Goal: Find specific page/section: Find specific page/section

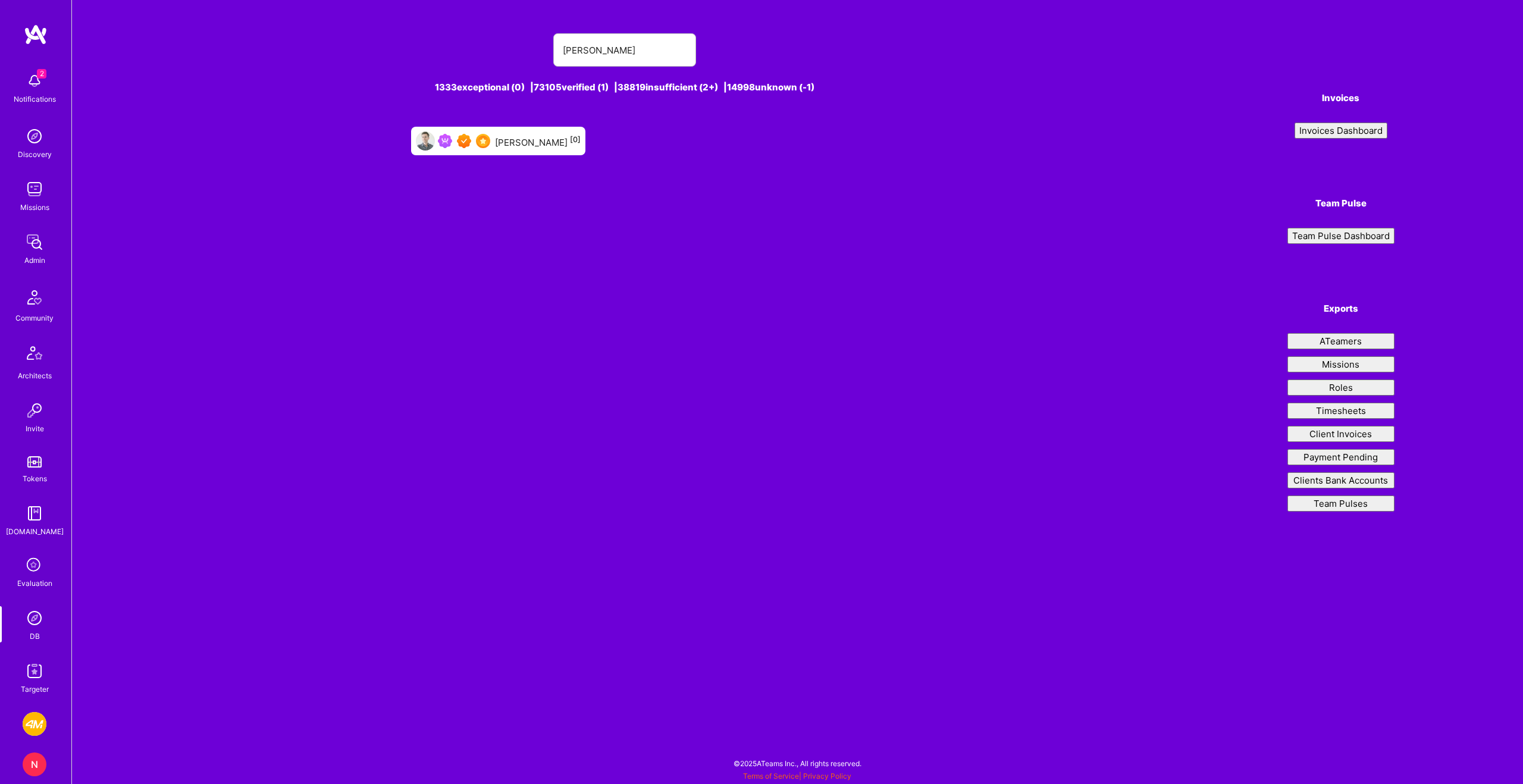
type input "[PERSON_NAME]"
click at [534, 145] on div "[PERSON_NAME] [0]" at bounding box center [538, 141] width 86 height 16
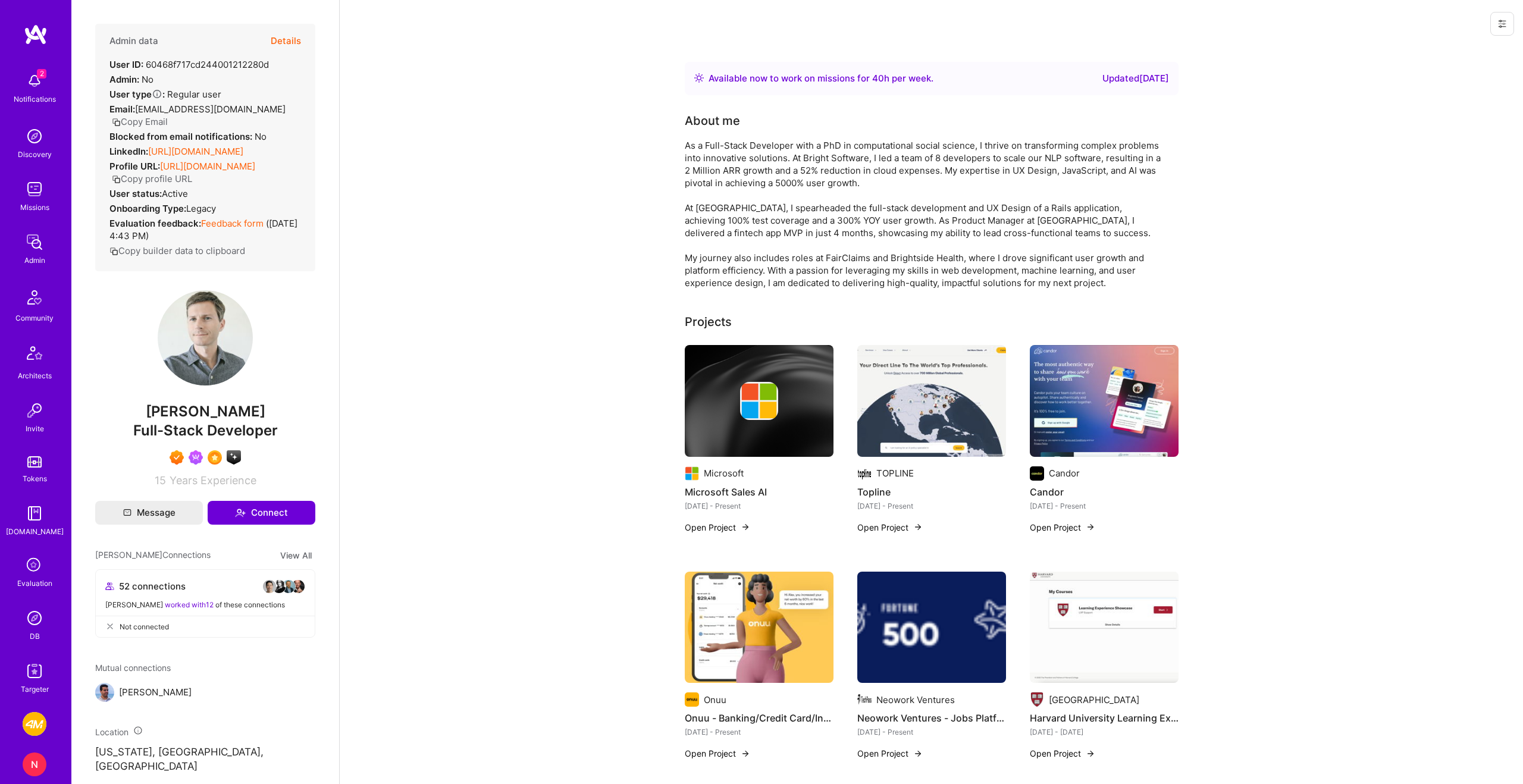
click at [296, 39] on button "Details" at bounding box center [285, 41] width 31 height 34
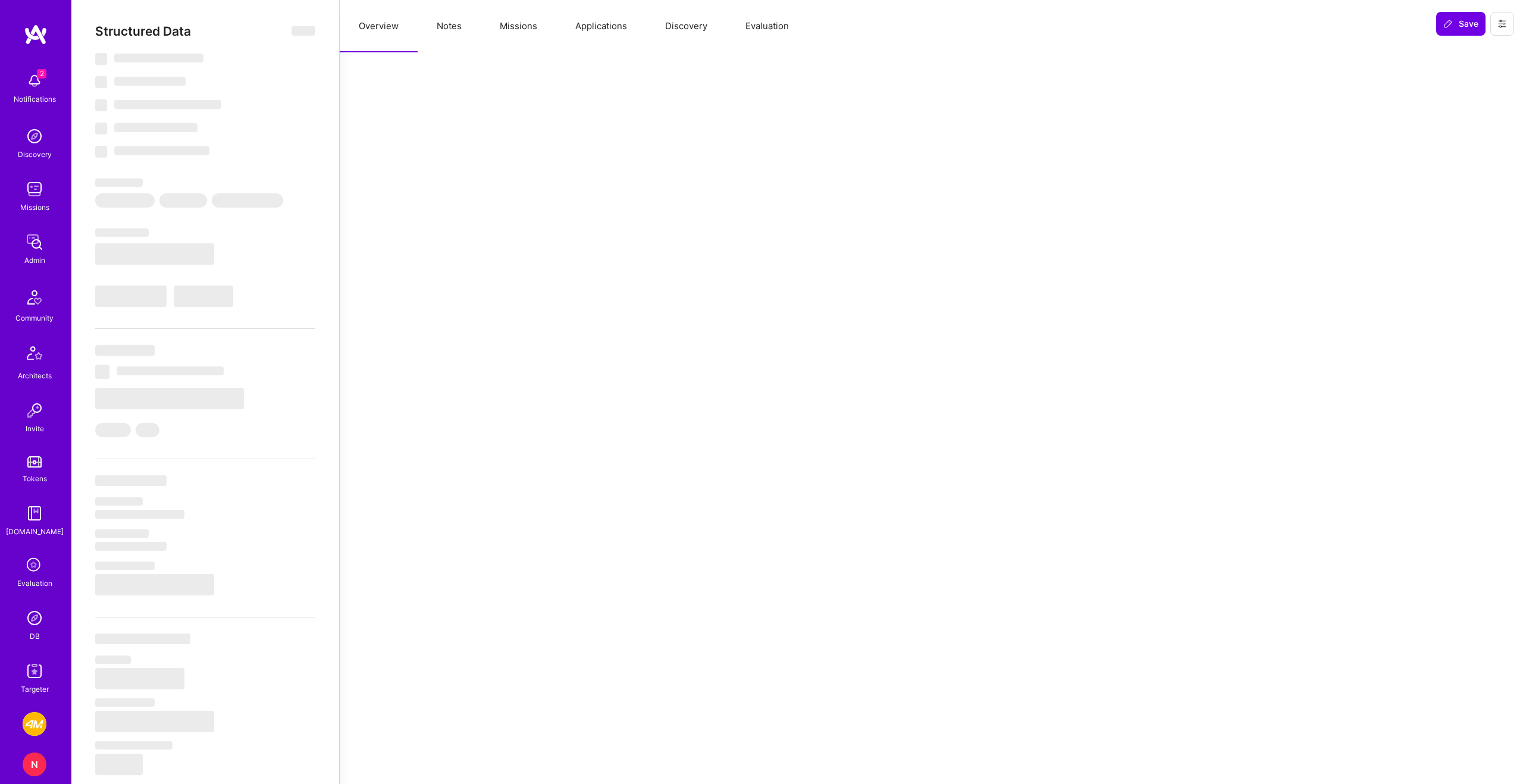
click at [515, 30] on button "Missions" at bounding box center [519, 26] width 76 height 52
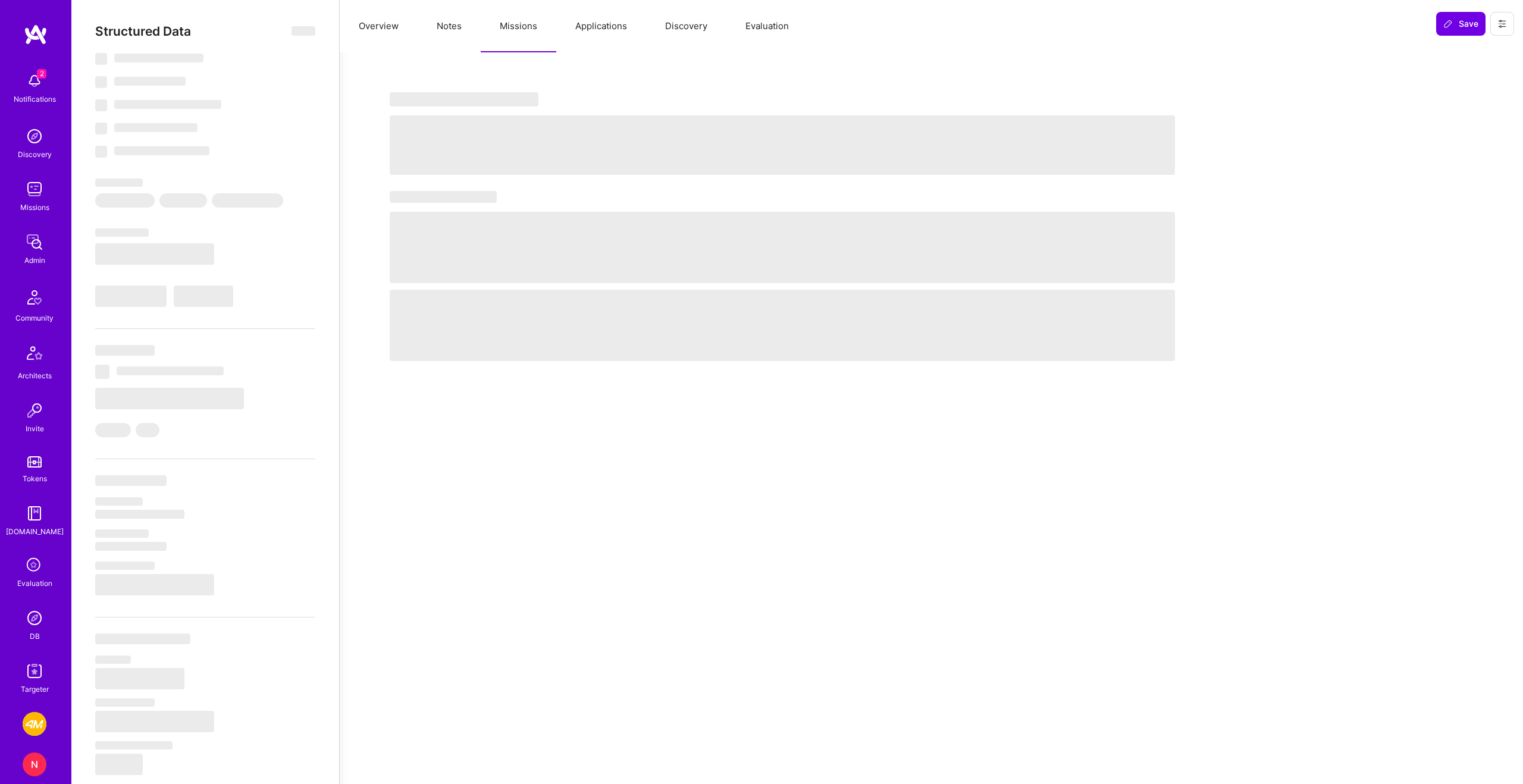
select select "Right Now"
select select "7"
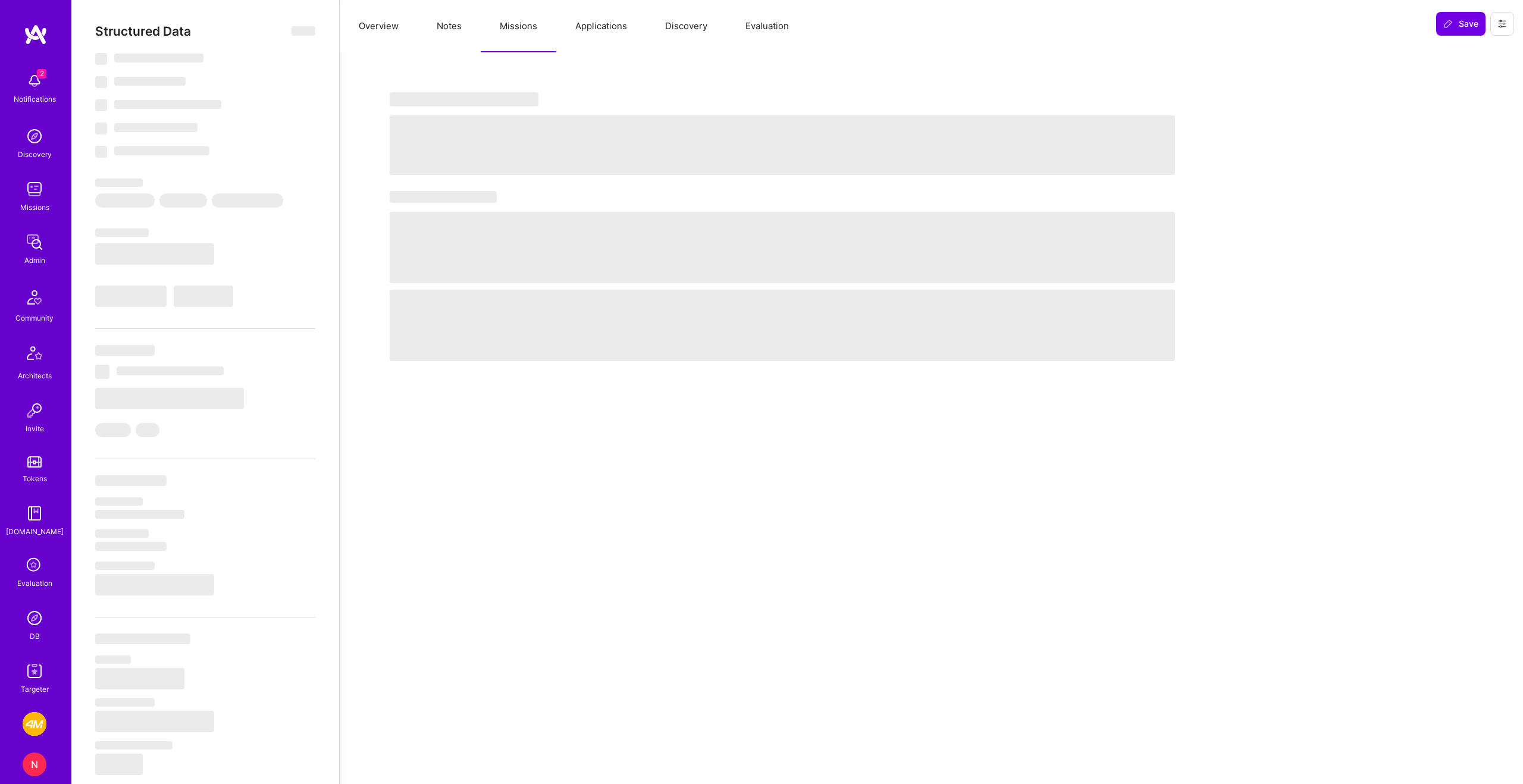
select select "US"
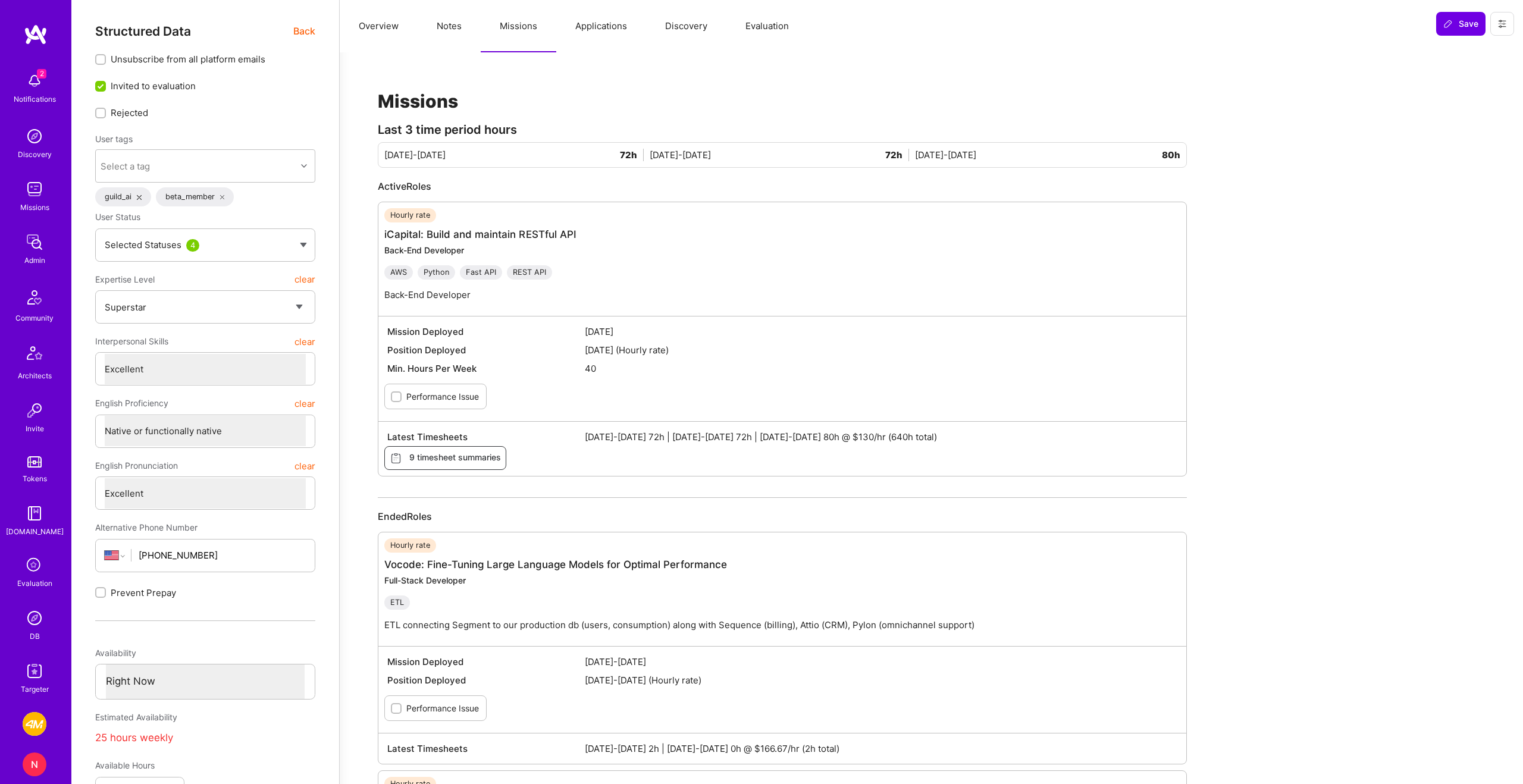
click at [310, 30] on span "Back" at bounding box center [304, 31] width 22 height 15
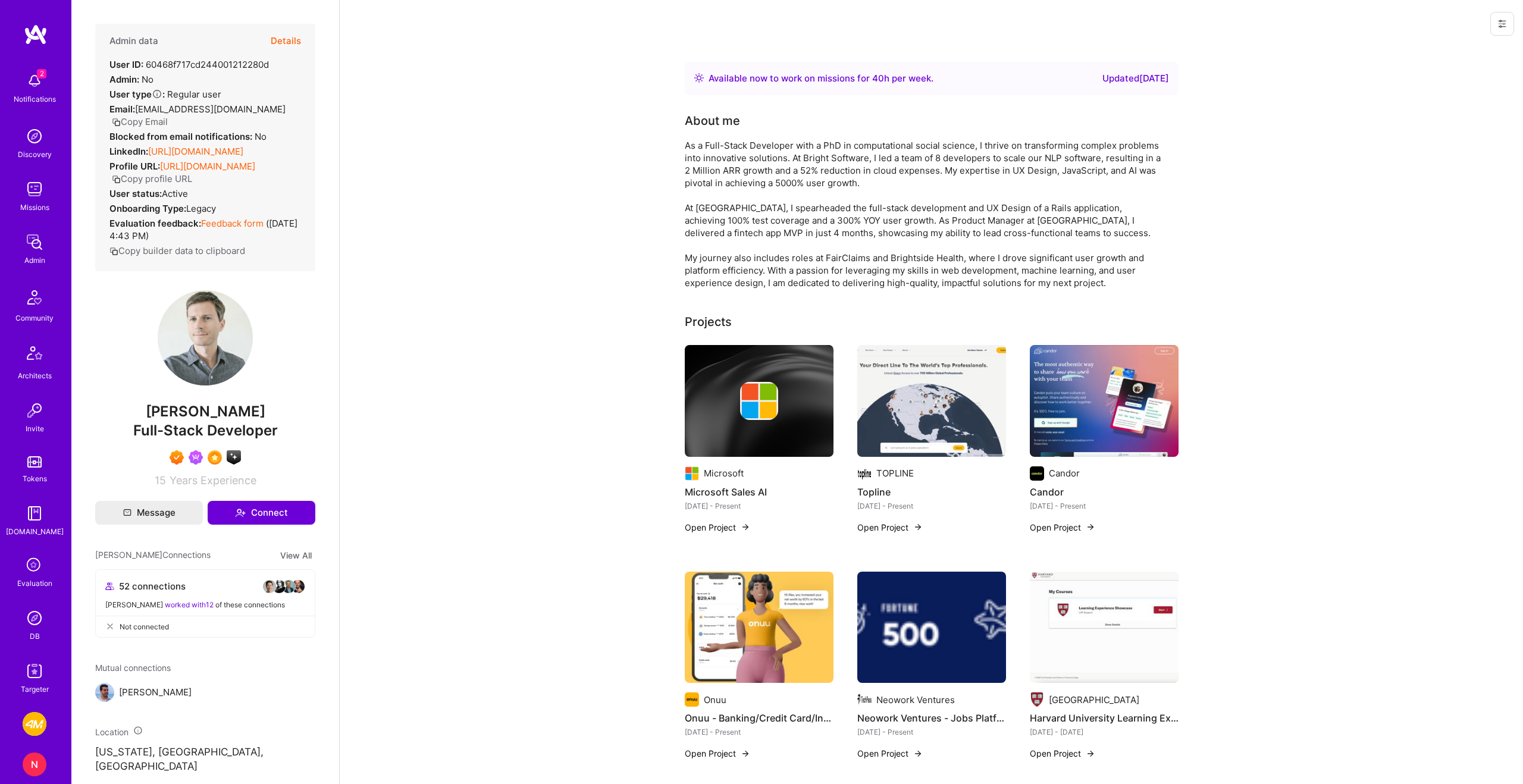
click at [270, 38] on div "Admin data Details" at bounding box center [205, 41] width 191 height 34
click at [287, 38] on button "Details" at bounding box center [285, 41] width 31 height 34
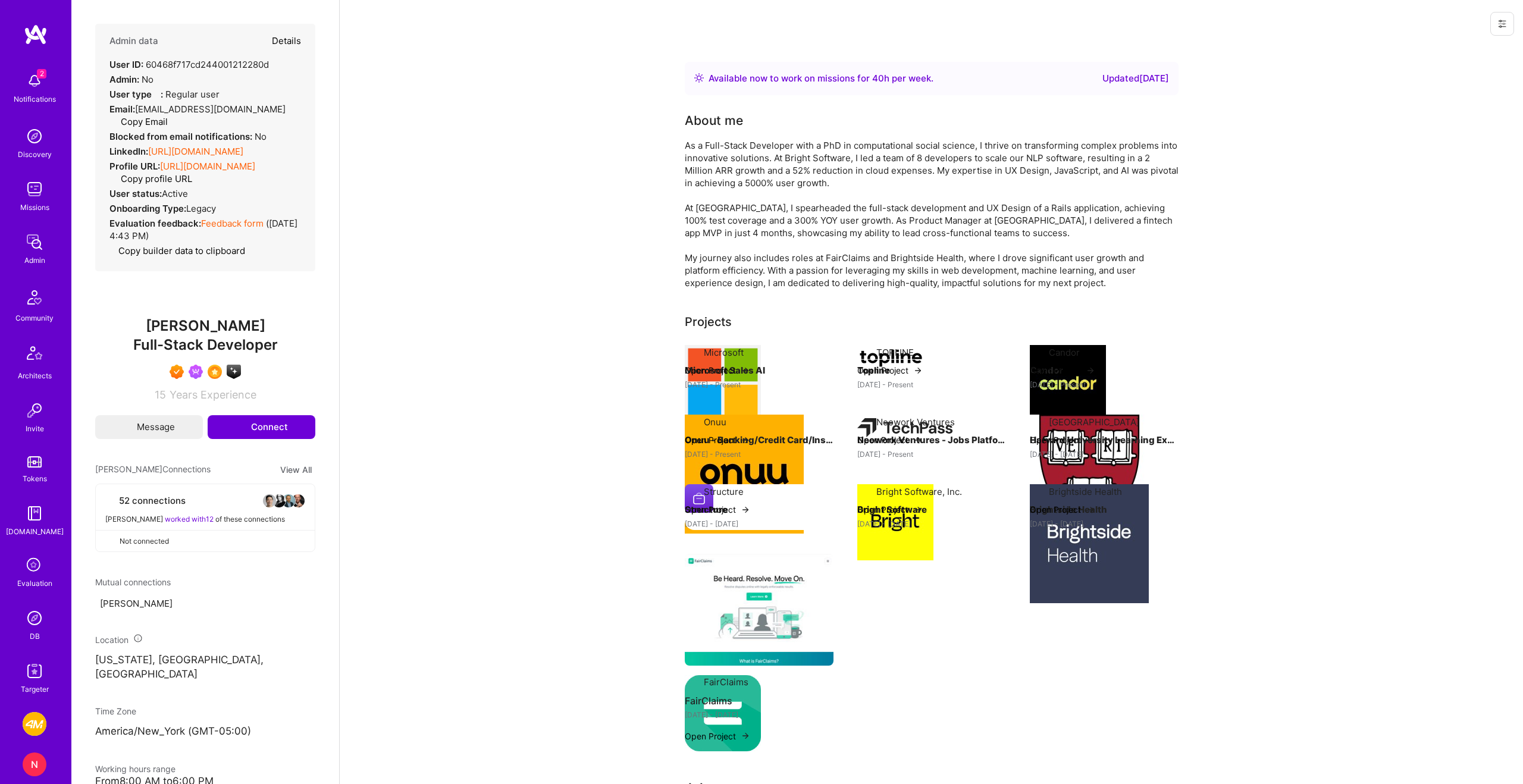
type textarea "x"
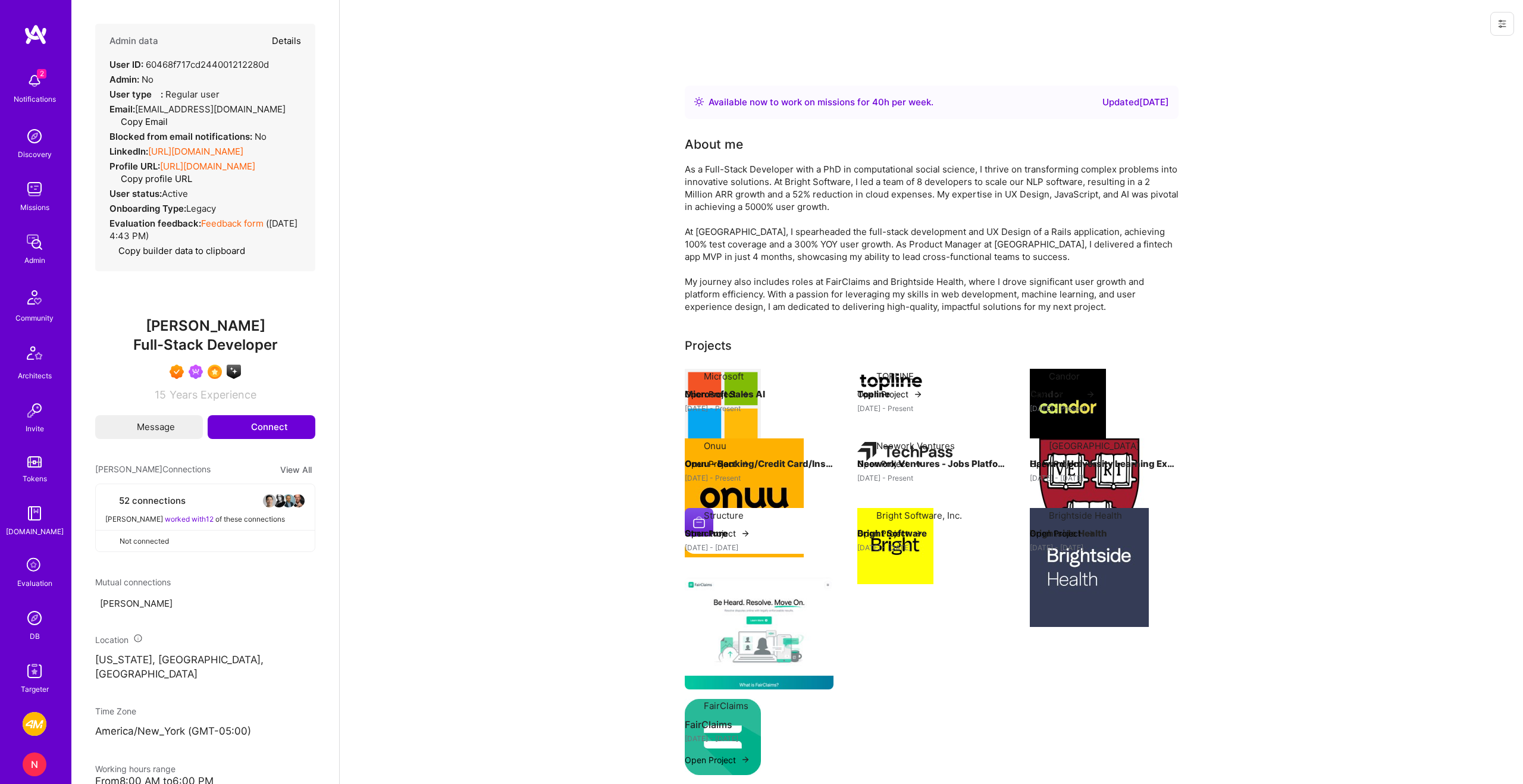
select select "7"
select select "US"
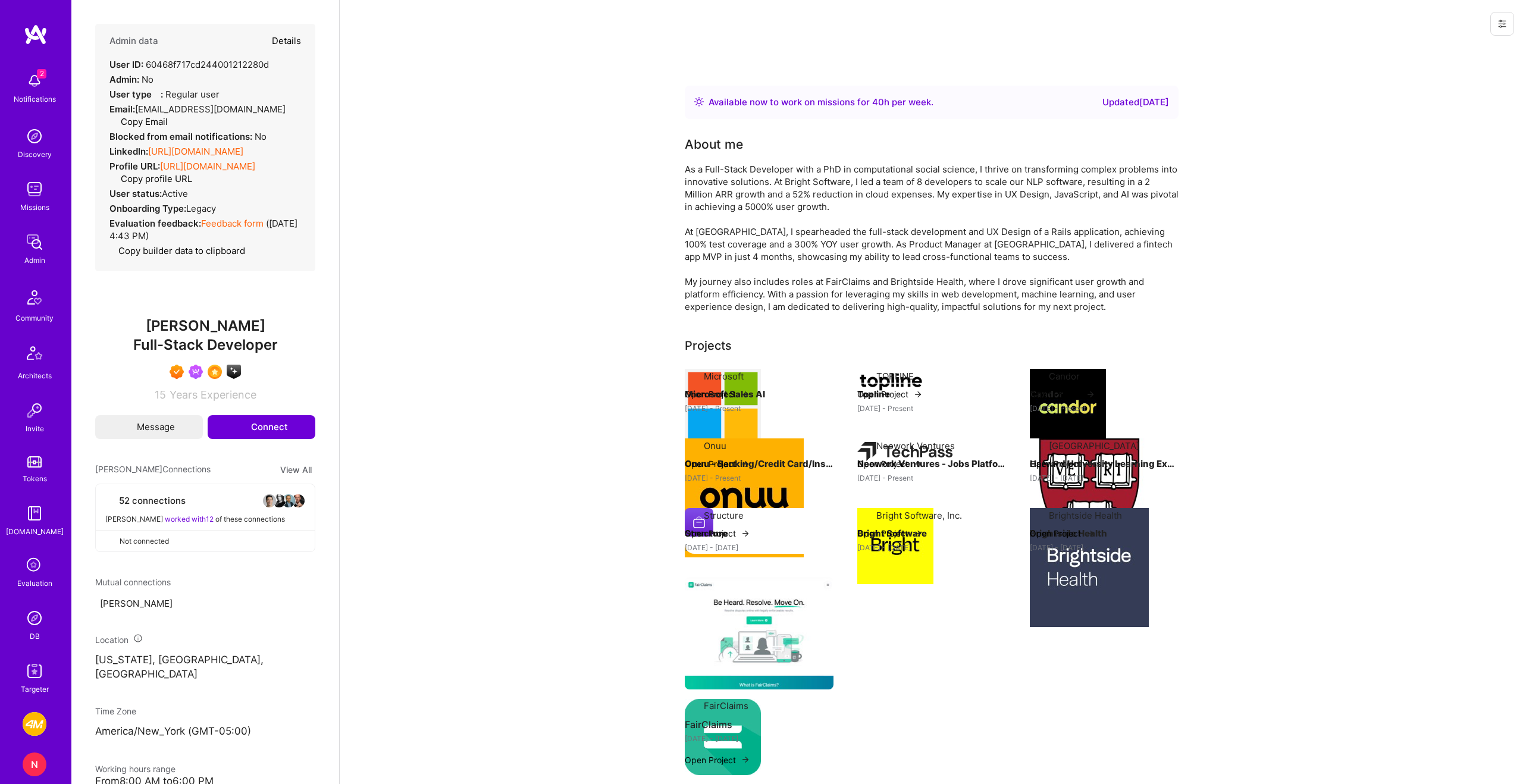
select select "Right Now"
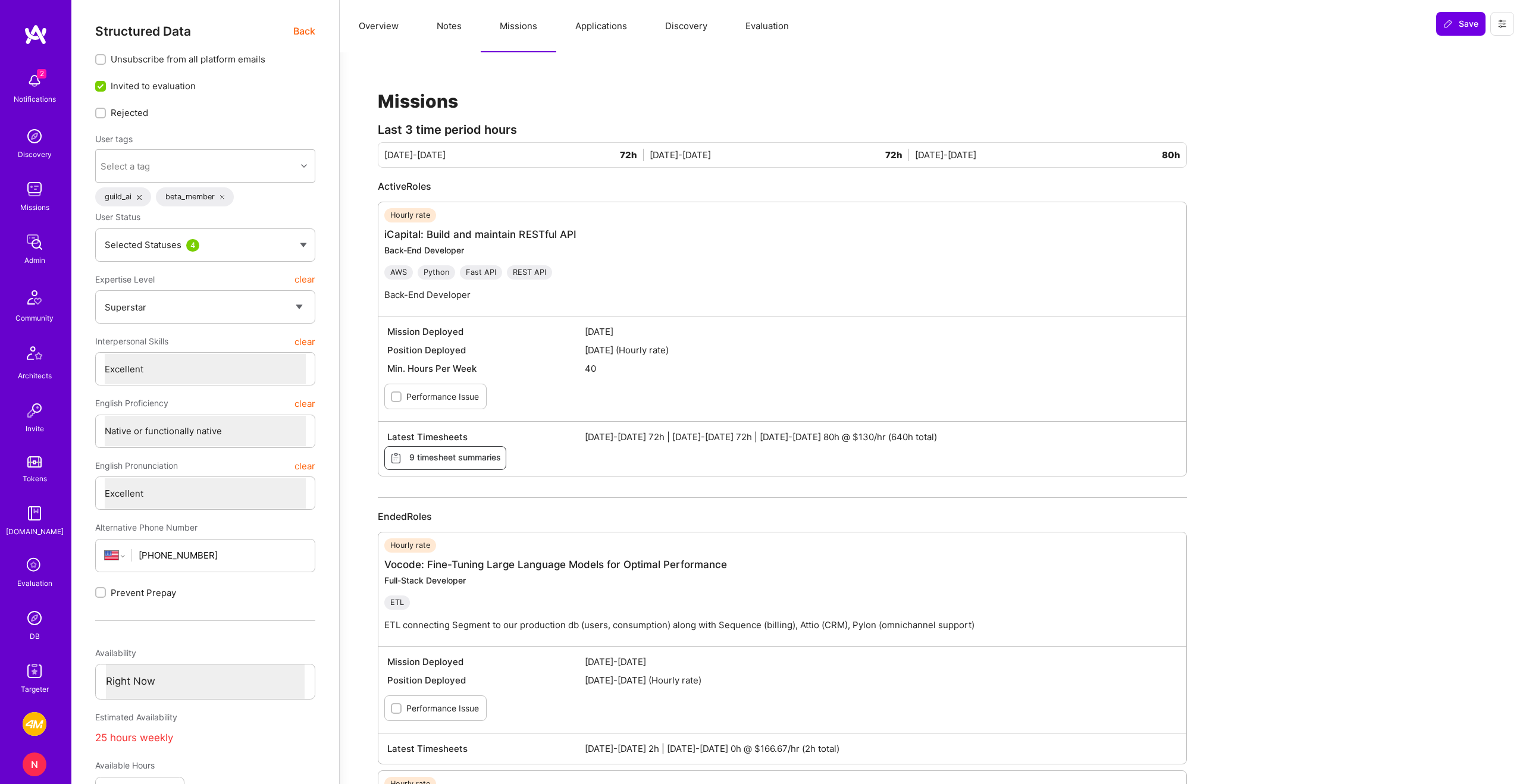
click at [624, 35] on button "Applications" at bounding box center [602, 26] width 90 height 52
